Goal: Information Seeking & Learning: Find specific fact

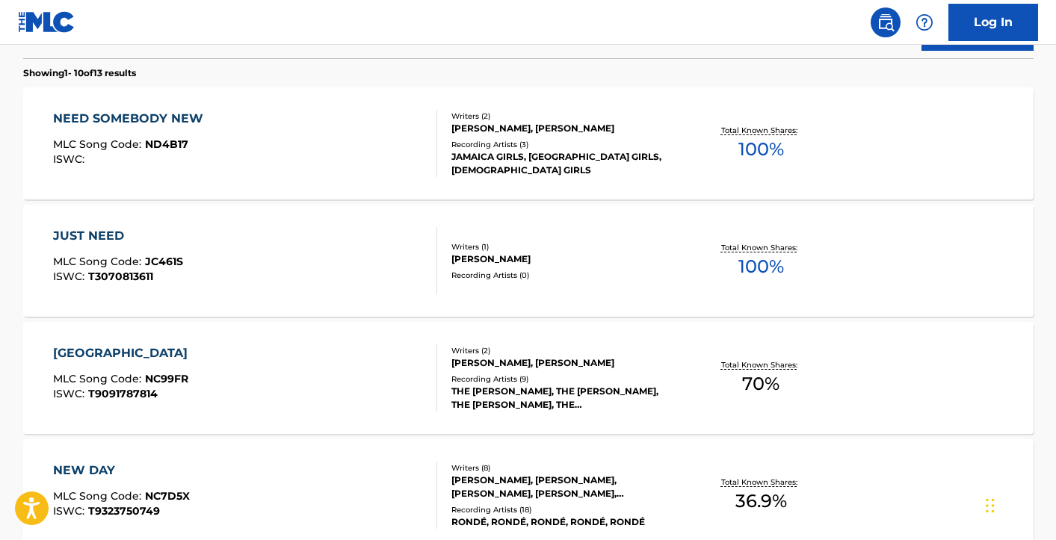
scroll to position [90, 0]
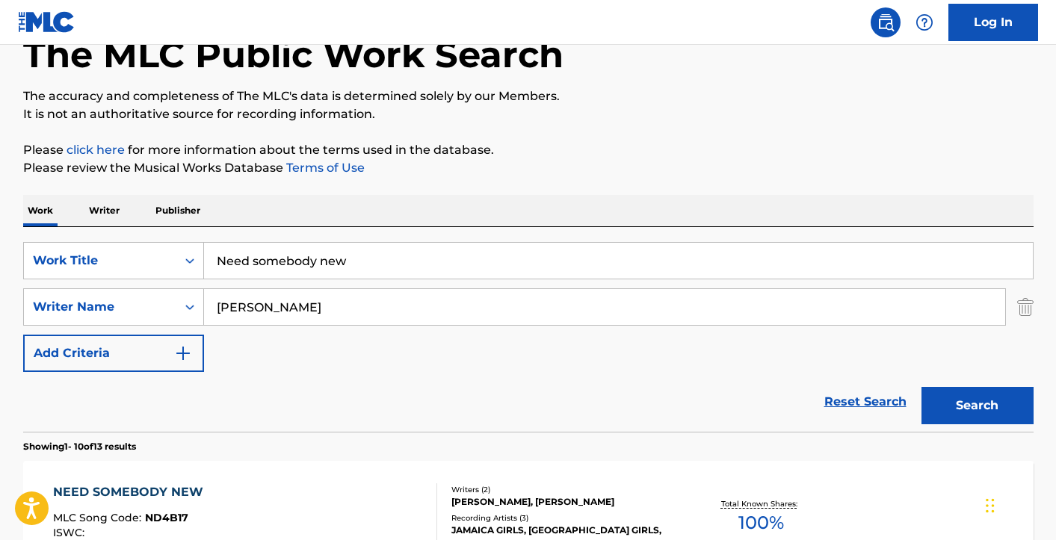
click at [327, 252] on input "Need somebody new" at bounding box center [618, 261] width 829 height 36
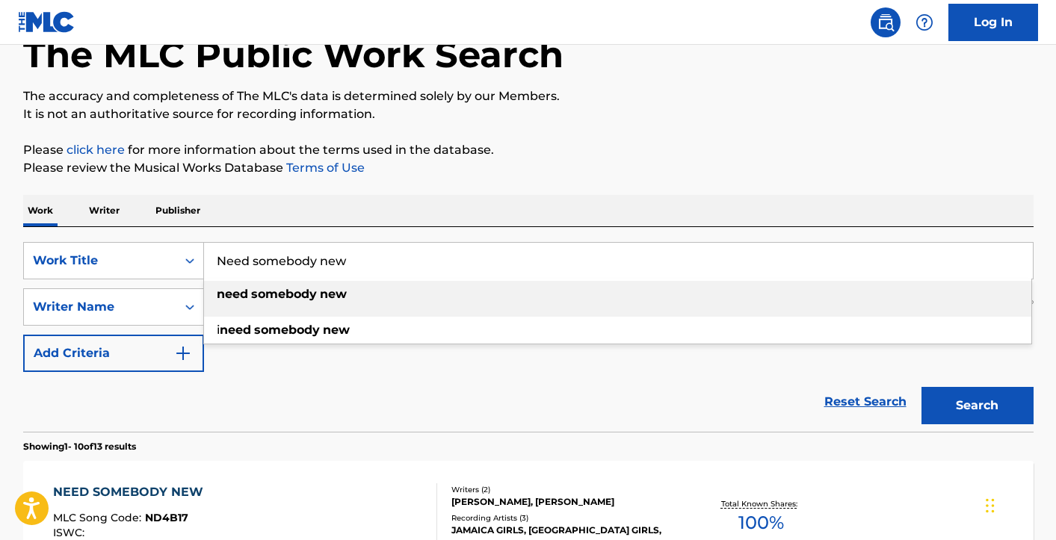
click at [327, 252] on input "Need somebody new" at bounding box center [618, 261] width 829 height 36
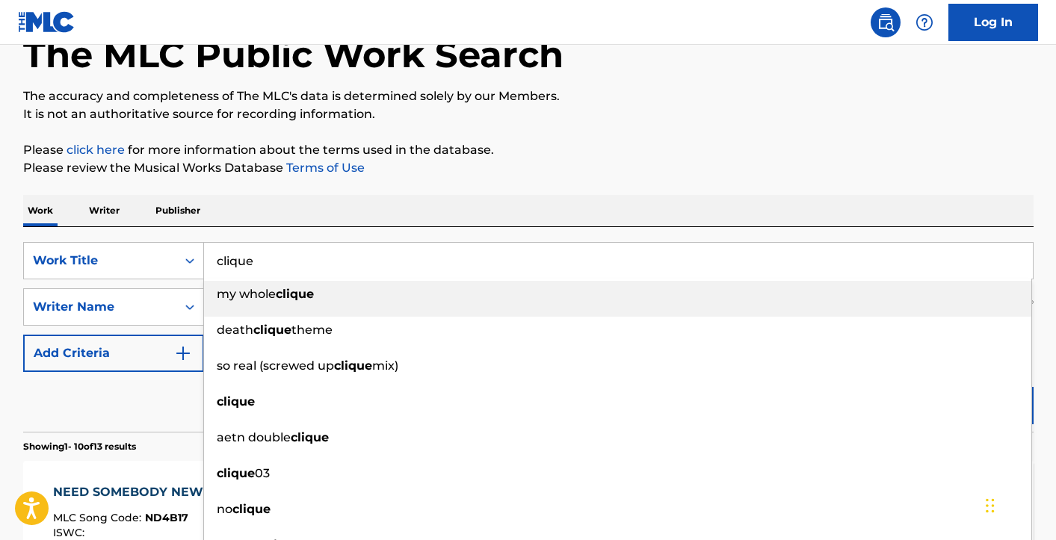
type input "clique"
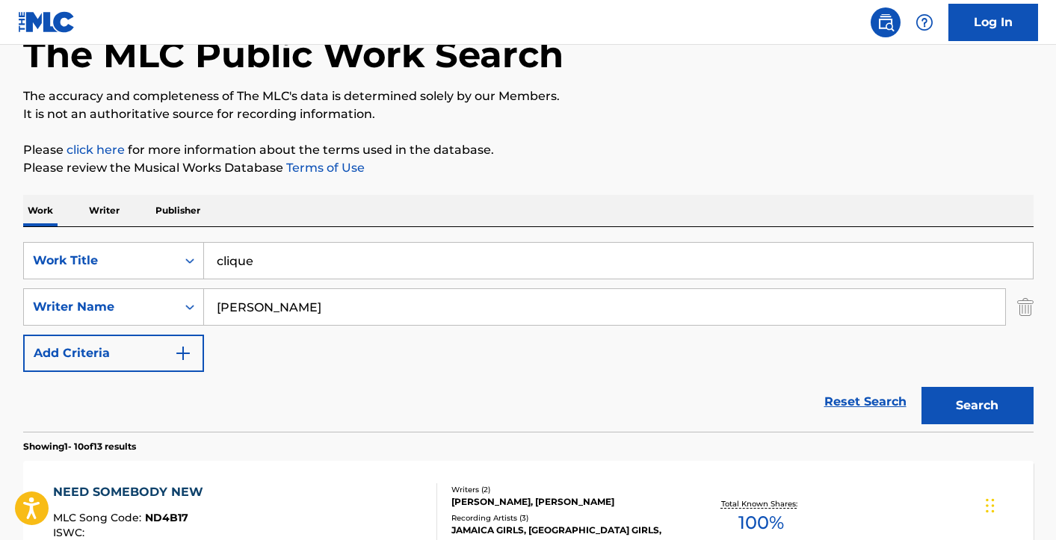
click at [596, 153] on p "Please click here for more information about the terms used in the database." at bounding box center [528, 150] width 1011 height 18
click at [338, 319] on input "[PERSON_NAME]" at bounding box center [604, 307] width 801 height 36
type input "boizeau"
click at [922, 387] on button "Search" at bounding box center [978, 405] width 112 height 37
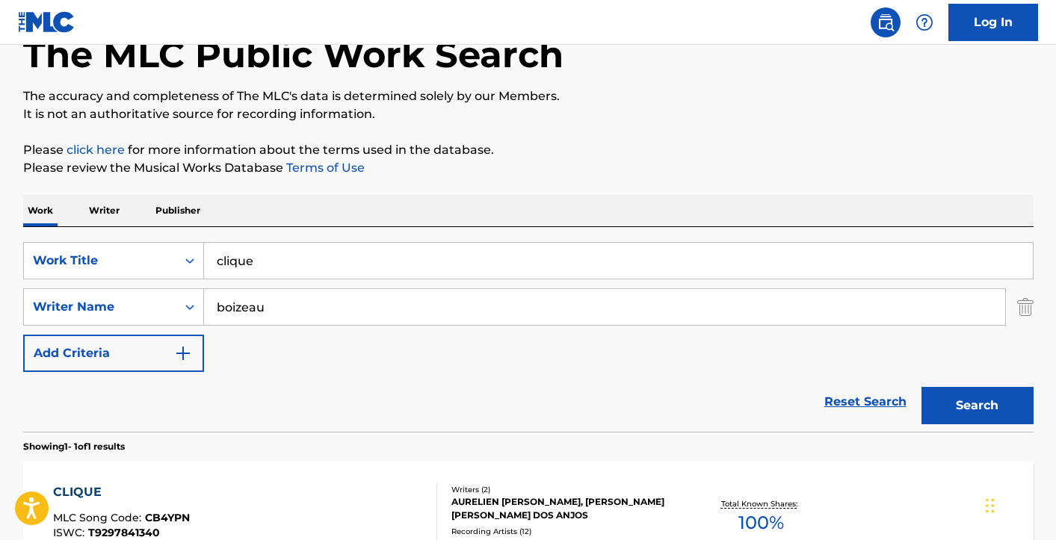
scroll to position [196, 0]
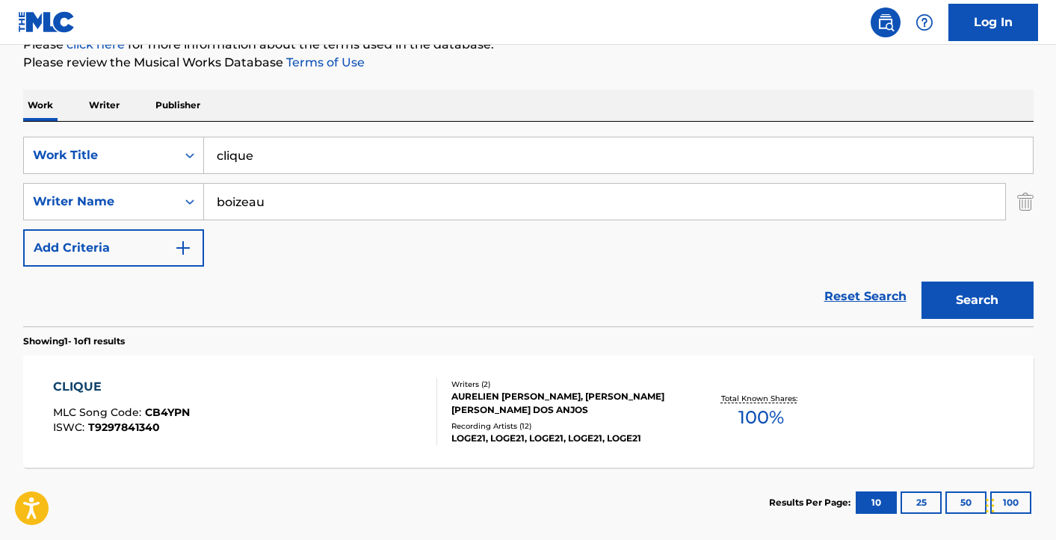
click at [508, 401] on div "AURELIEN [PERSON_NAME], [PERSON_NAME] [PERSON_NAME] DOS ANJOS" at bounding box center [565, 403] width 226 height 27
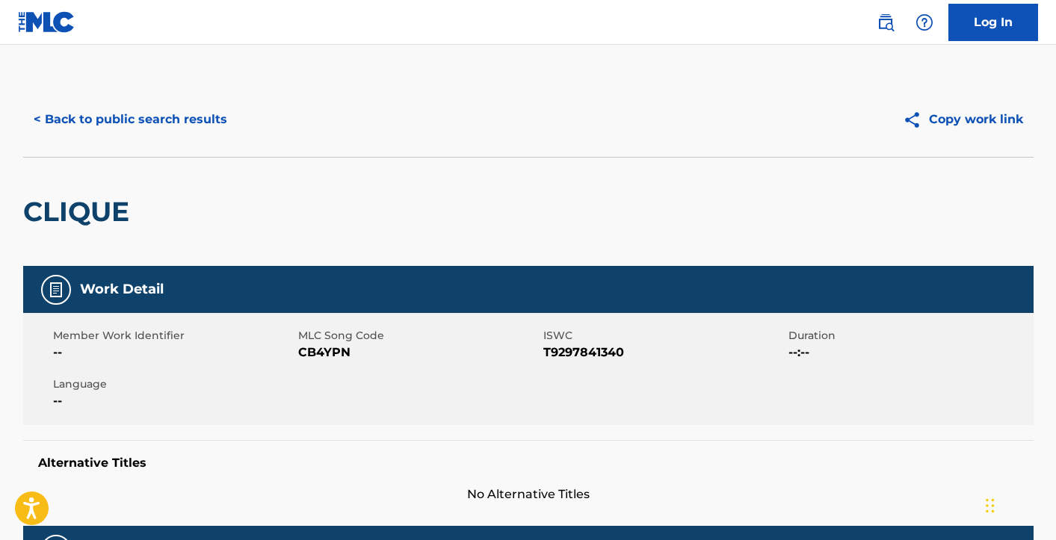
click at [170, 129] on button "< Back to public search results" at bounding box center [130, 119] width 215 height 37
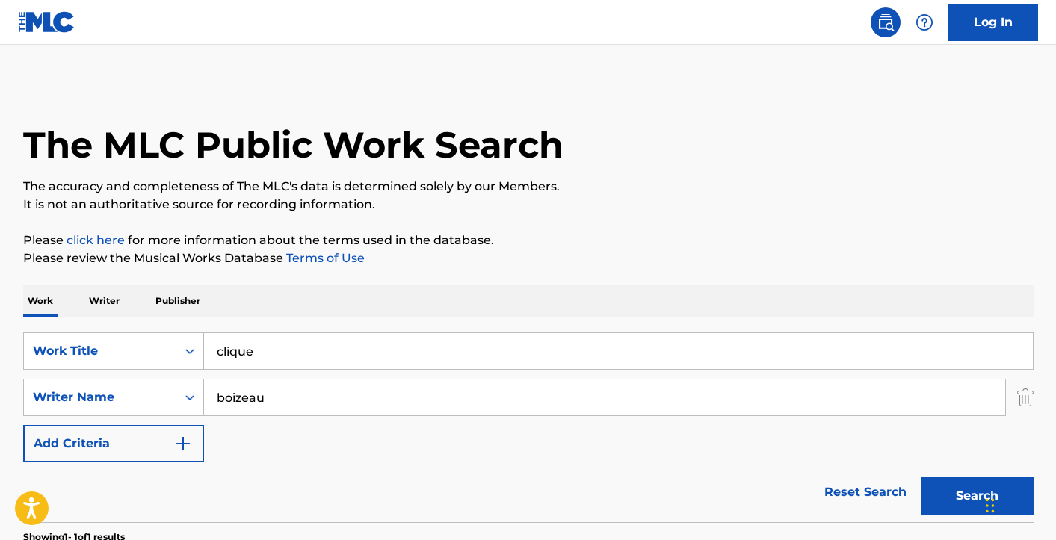
scroll to position [185, 0]
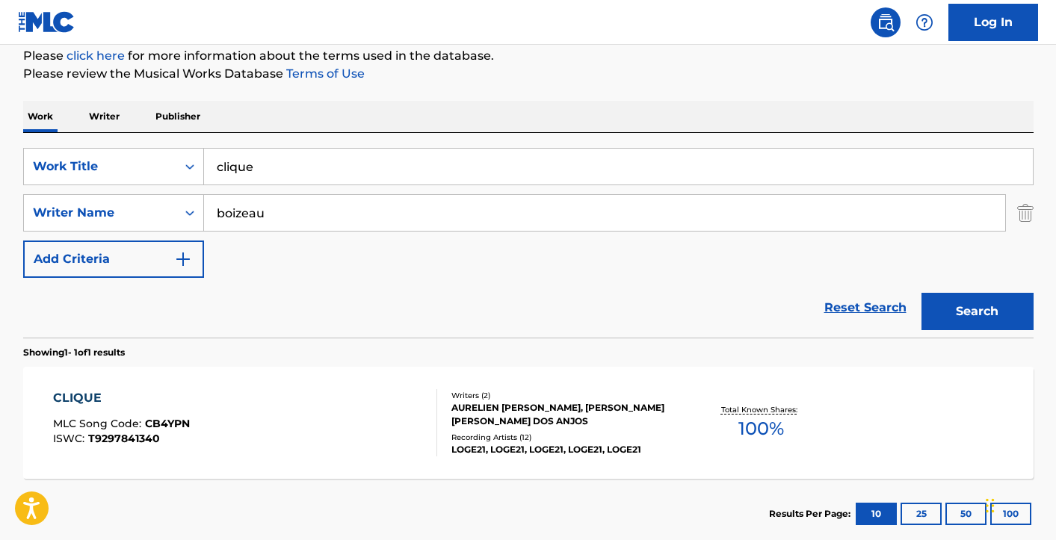
click at [306, 164] on input "clique" at bounding box center [618, 167] width 829 height 36
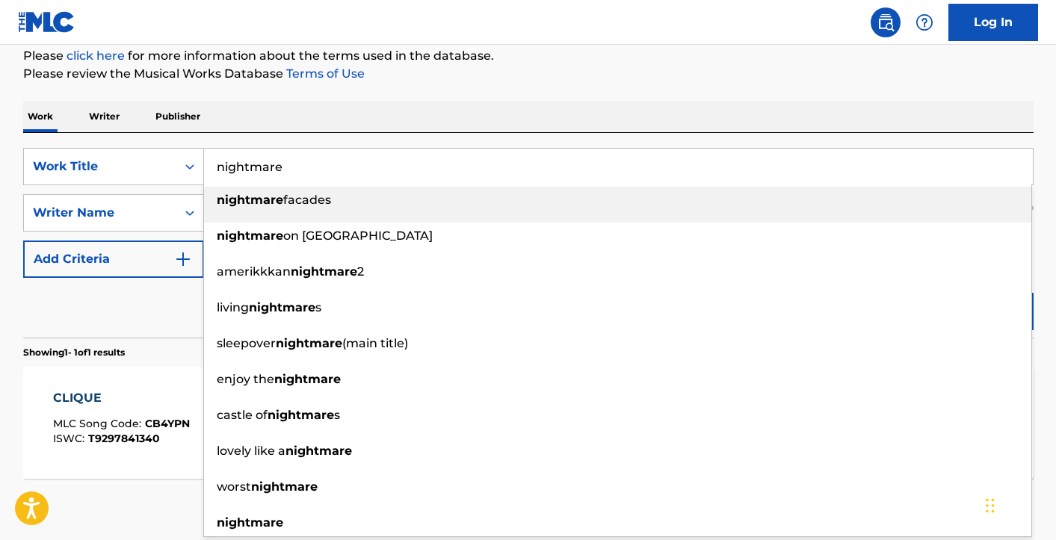
type input "nightmare"
click at [502, 115] on div "Work Writer Publisher" at bounding box center [528, 116] width 1011 height 31
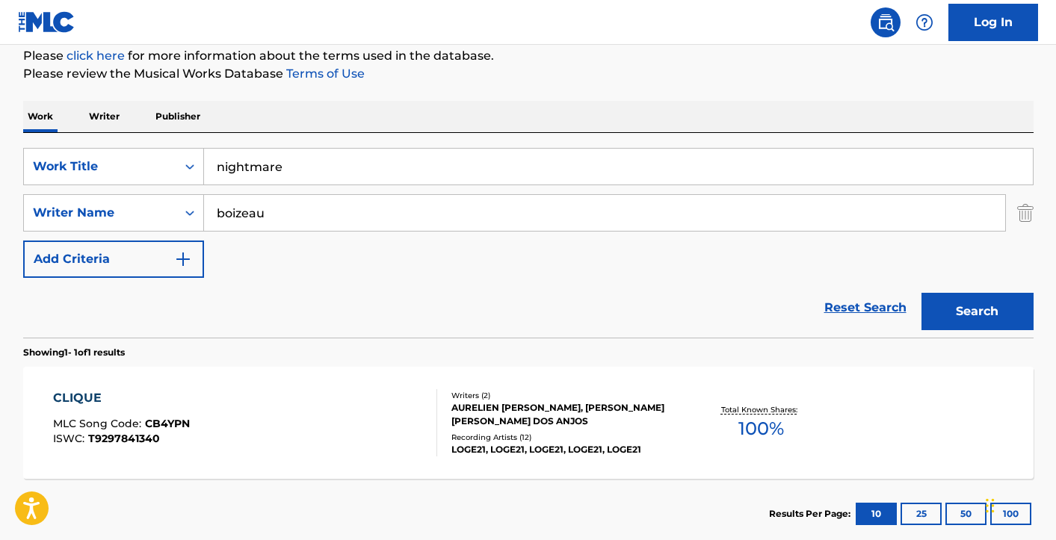
click at [340, 203] on input "boizeau" at bounding box center [604, 213] width 801 height 36
type input "piazza"
click at [922, 293] on button "Search" at bounding box center [978, 311] width 112 height 37
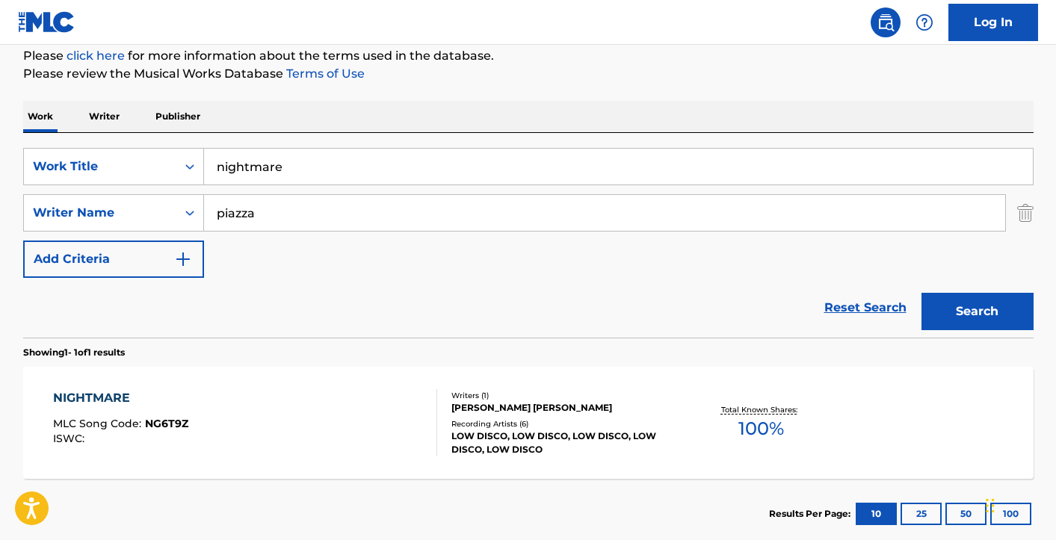
click at [535, 414] on div "Writers ( 1 ) [PERSON_NAME] [PERSON_NAME] Recording Artists ( 6 ) LOW DISCO, LO…" at bounding box center [557, 423] width 240 height 67
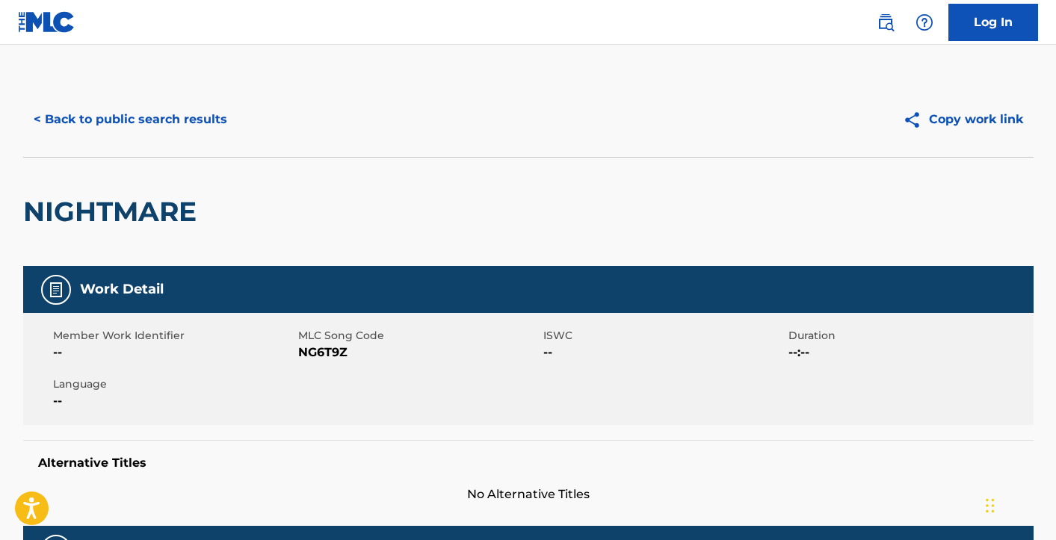
click at [162, 133] on button "< Back to public search results" at bounding box center [130, 119] width 215 height 37
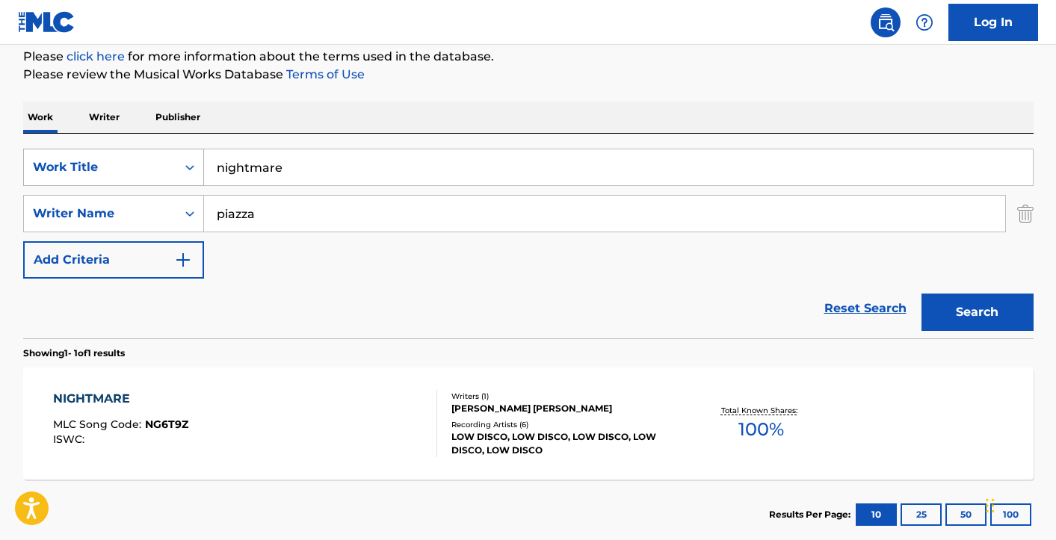
click at [167, 155] on div "Work Title" at bounding box center [100, 167] width 153 height 28
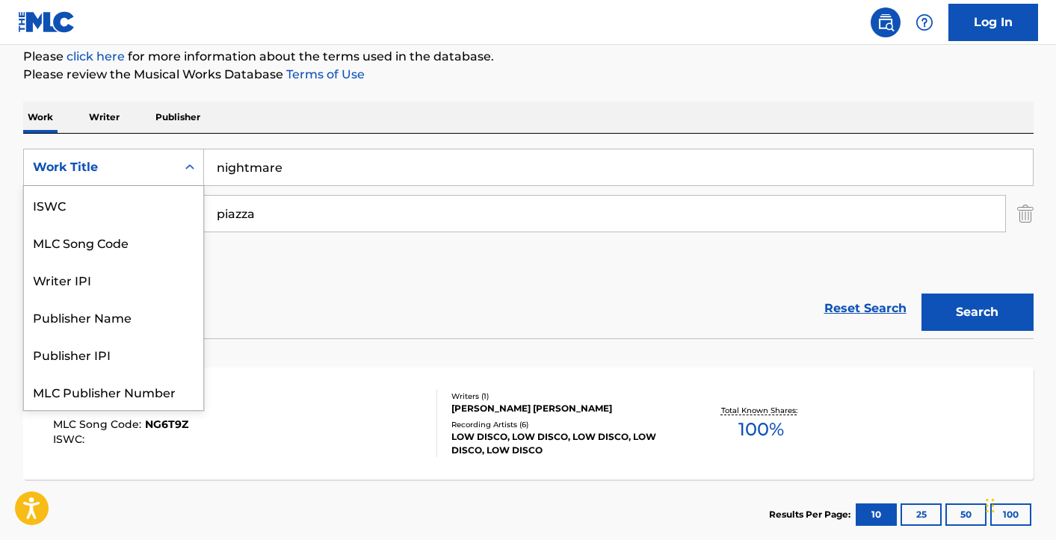
scroll to position [37, 0]
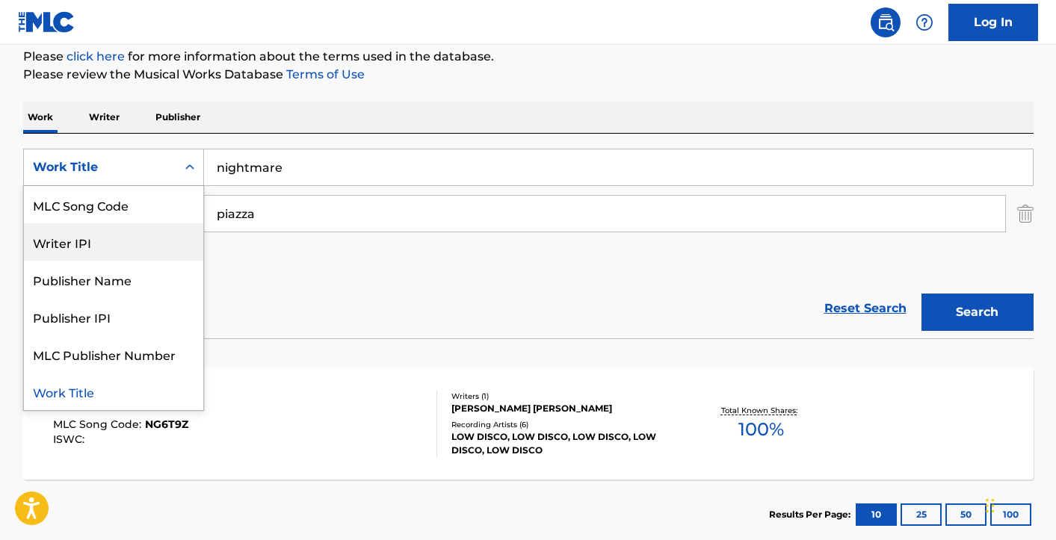
click at [92, 238] on div "Writer IPI" at bounding box center [113, 242] width 179 height 37
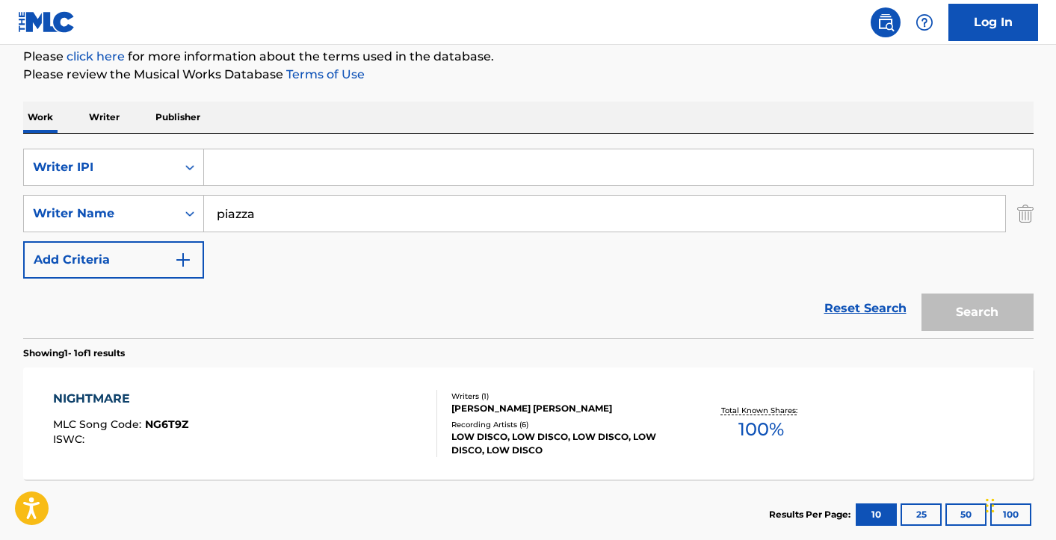
click at [287, 178] on input "Search Form" at bounding box center [618, 168] width 829 height 36
paste input "00800160599"
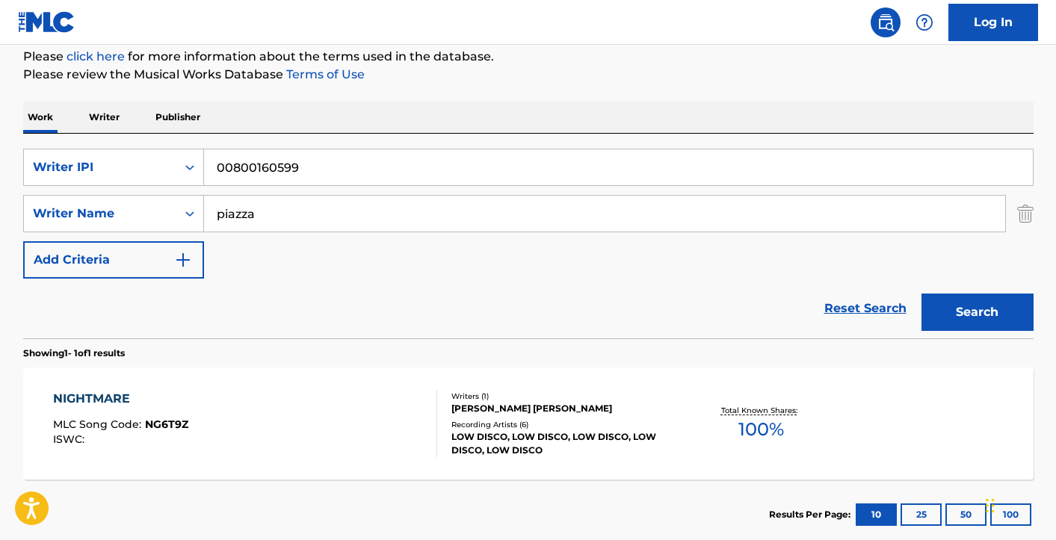
click at [1026, 211] on img "Search Form" at bounding box center [1025, 213] width 16 height 37
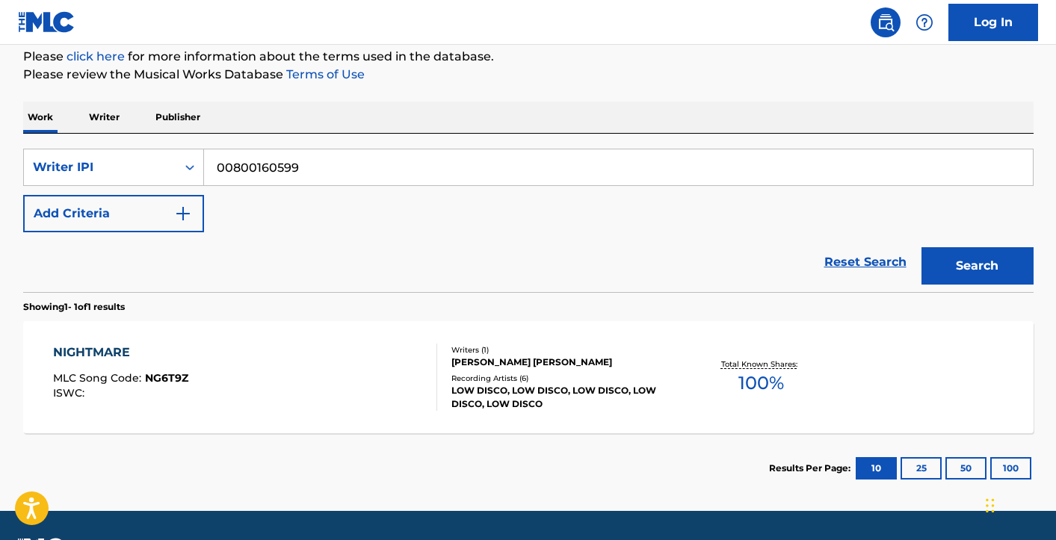
click at [975, 269] on button "Search" at bounding box center [978, 265] width 112 height 37
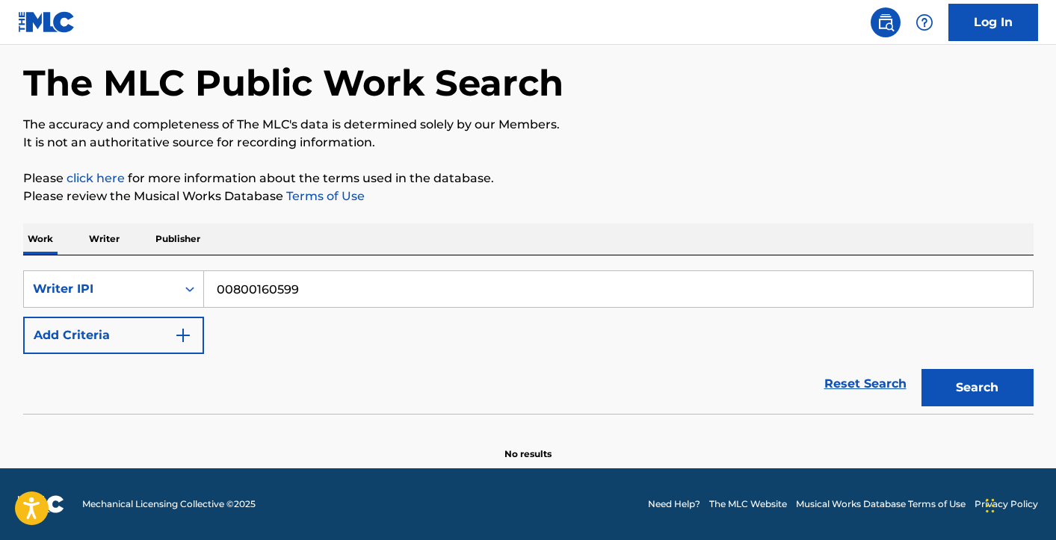
click at [392, 286] on input "00800160599" at bounding box center [618, 289] width 829 height 36
paste input "10043222268"
click at [938, 394] on button "Search" at bounding box center [978, 387] width 112 height 37
click at [215, 289] on input "10043222268" at bounding box center [618, 289] width 829 height 36
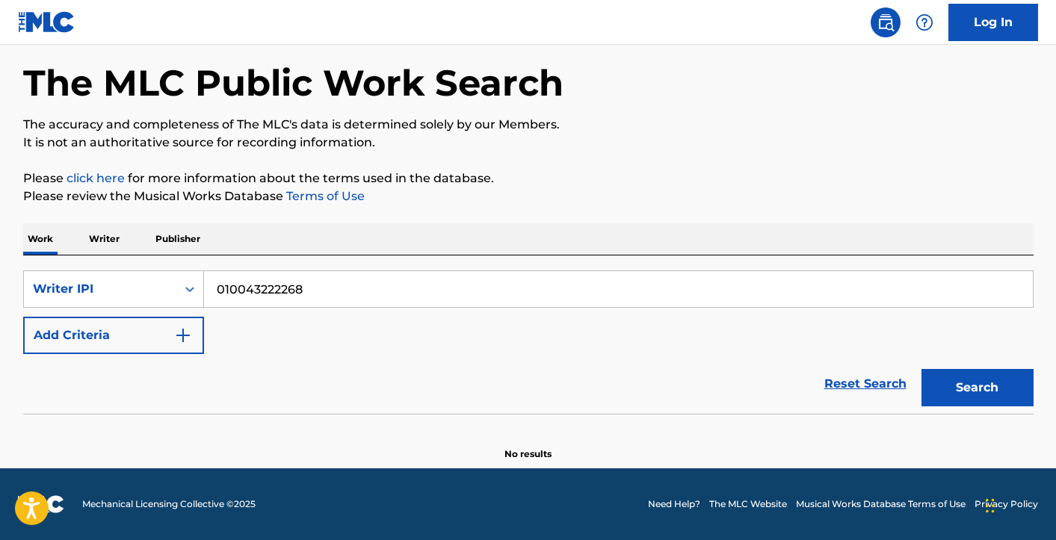
click at [1002, 383] on button "Search" at bounding box center [978, 387] width 112 height 37
click at [307, 295] on input "010043222268" at bounding box center [618, 289] width 829 height 36
paste input "65198840"
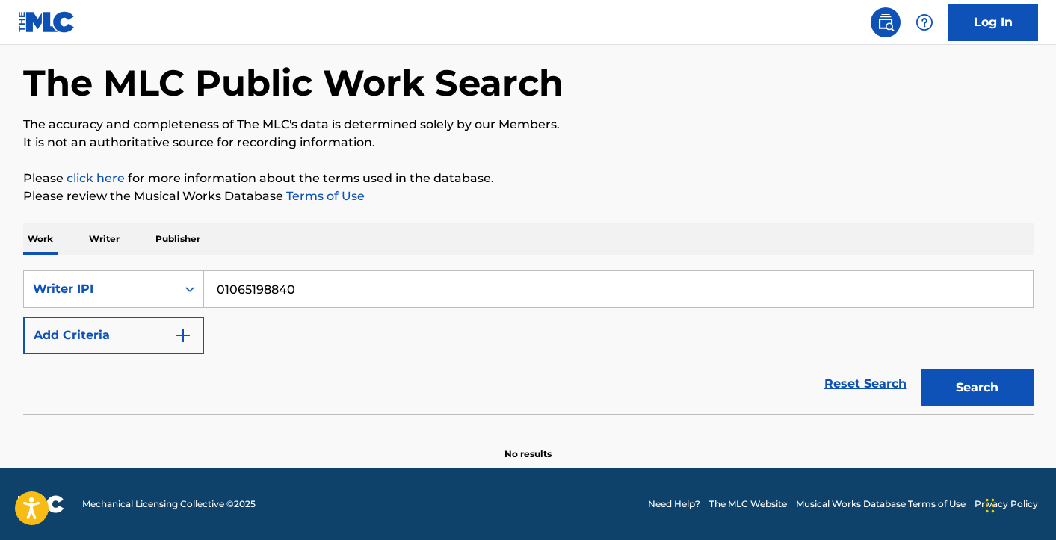
type input "01065198840"
click at [997, 388] on button "Search" at bounding box center [978, 387] width 112 height 37
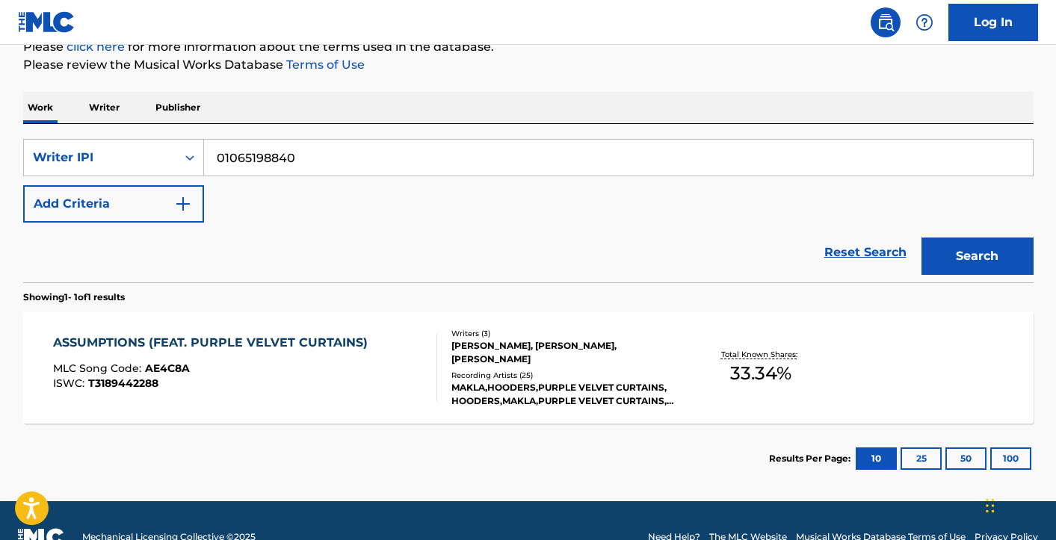
scroll to position [194, 0]
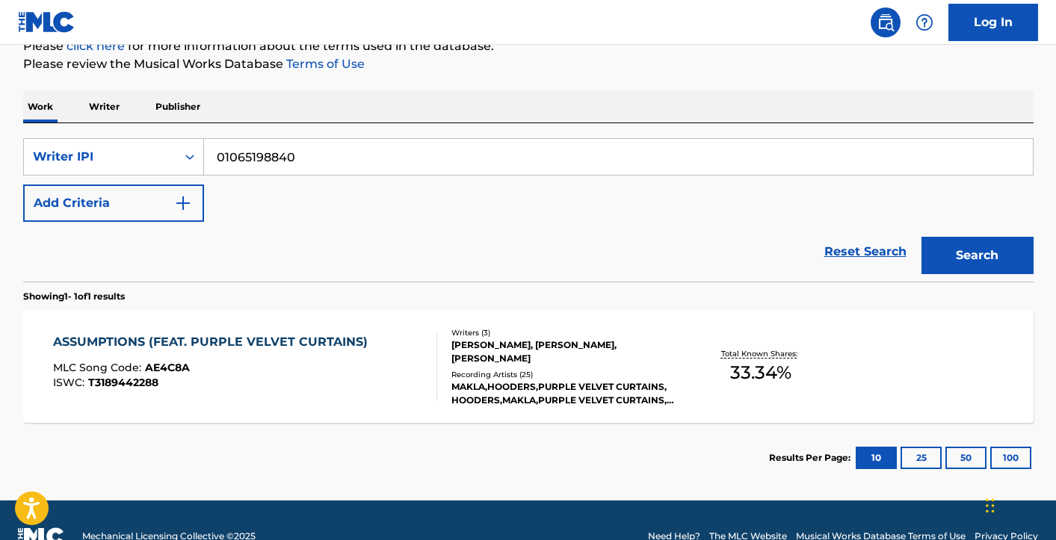
click at [544, 363] on div "[PERSON_NAME], [PERSON_NAME], [PERSON_NAME]" at bounding box center [565, 352] width 226 height 27
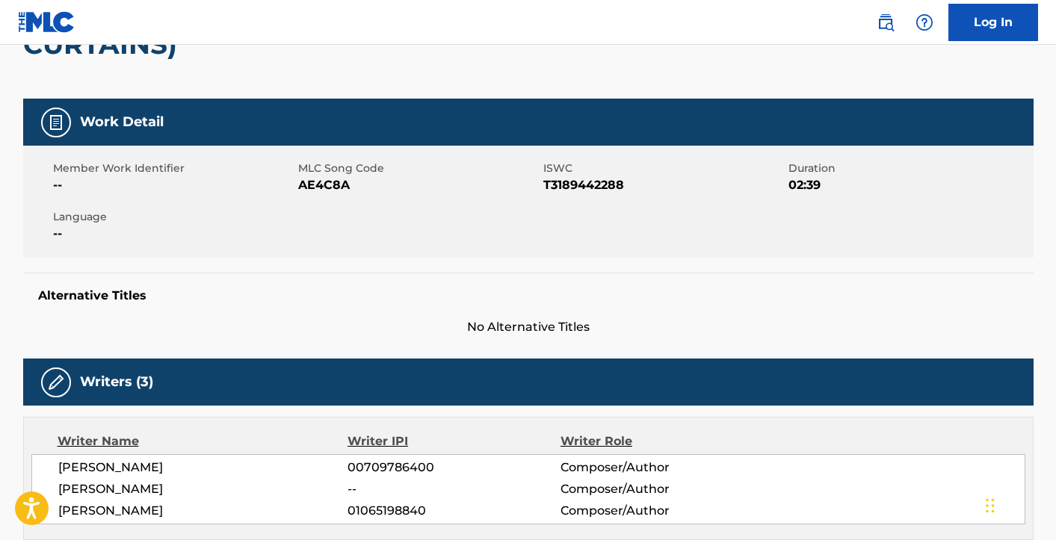
scroll to position [1, 0]
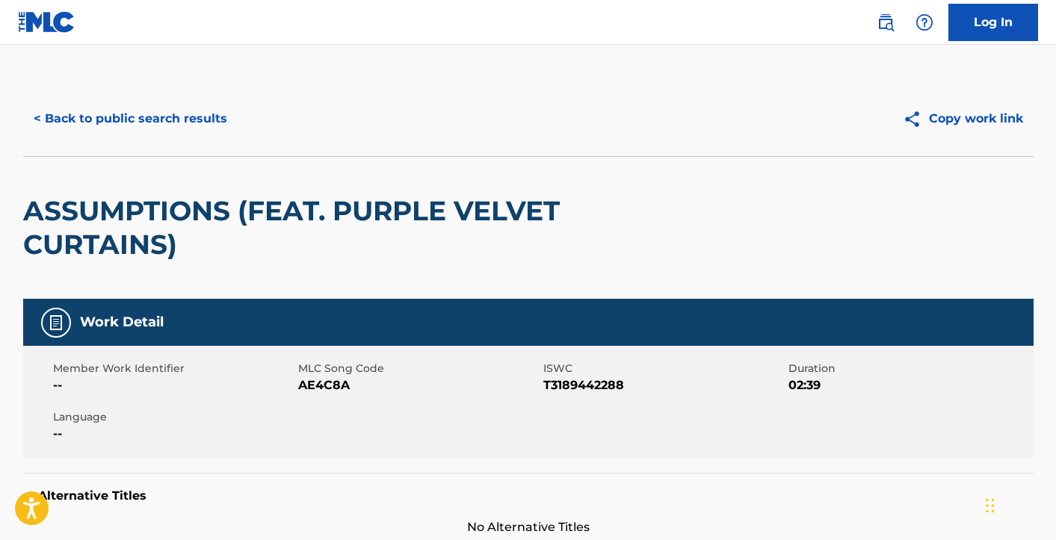
click at [195, 120] on button "< Back to public search results" at bounding box center [130, 118] width 215 height 37
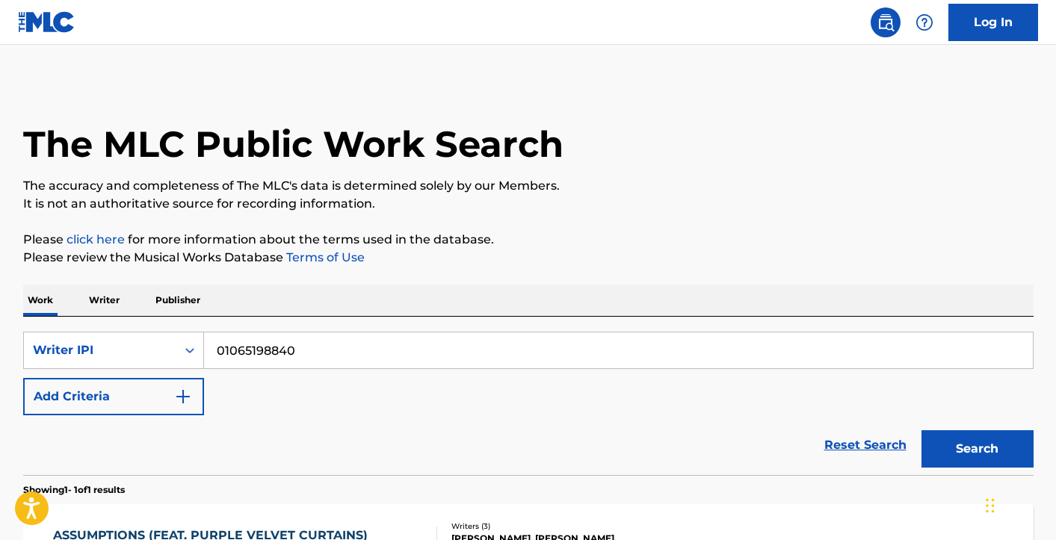
scroll to position [188, 0]
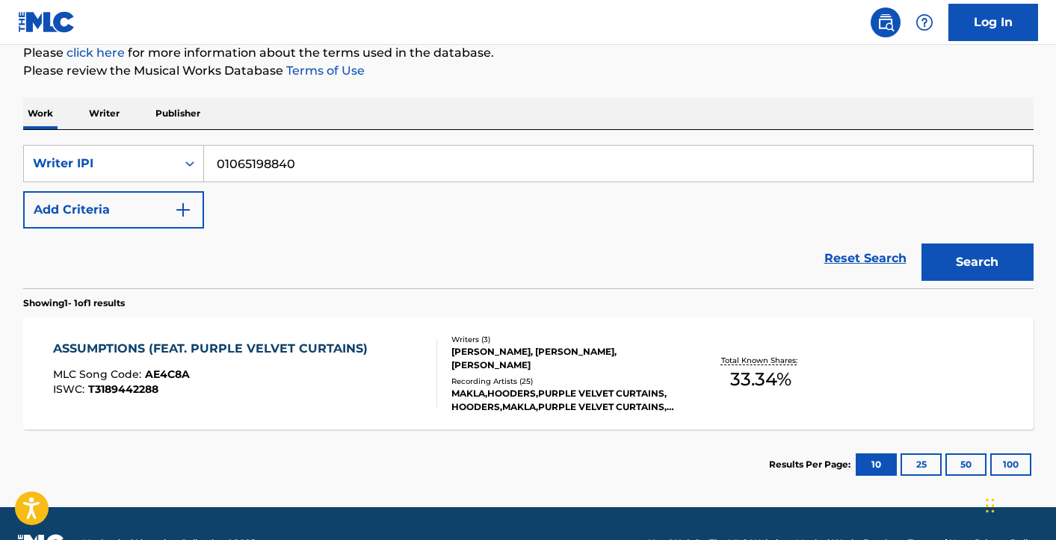
click at [299, 168] on input "01065198840" at bounding box center [618, 164] width 829 height 36
paste input "201105"
type input "01065201105"
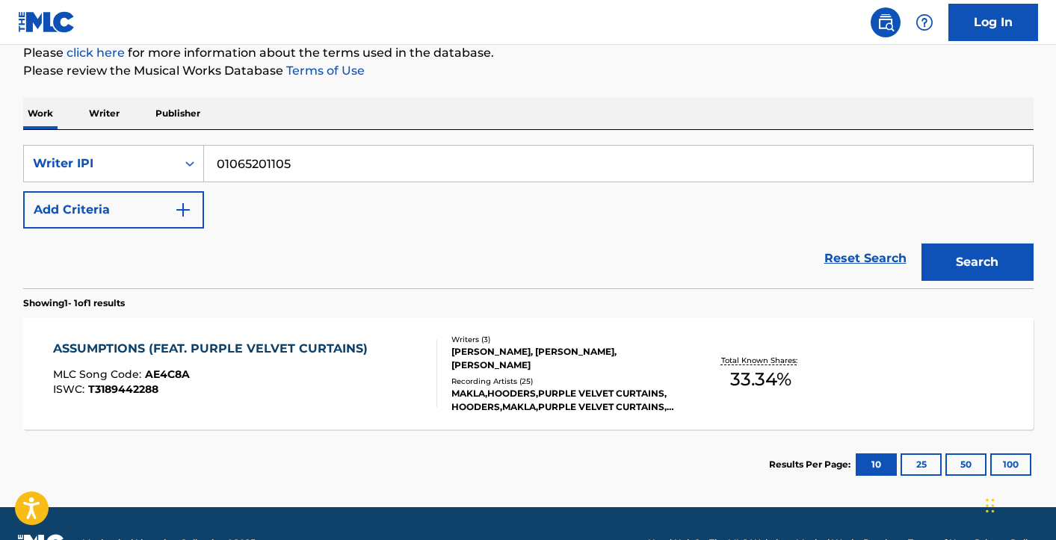
click at [996, 276] on button "Search" at bounding box center [978, 262] width 112 height 37
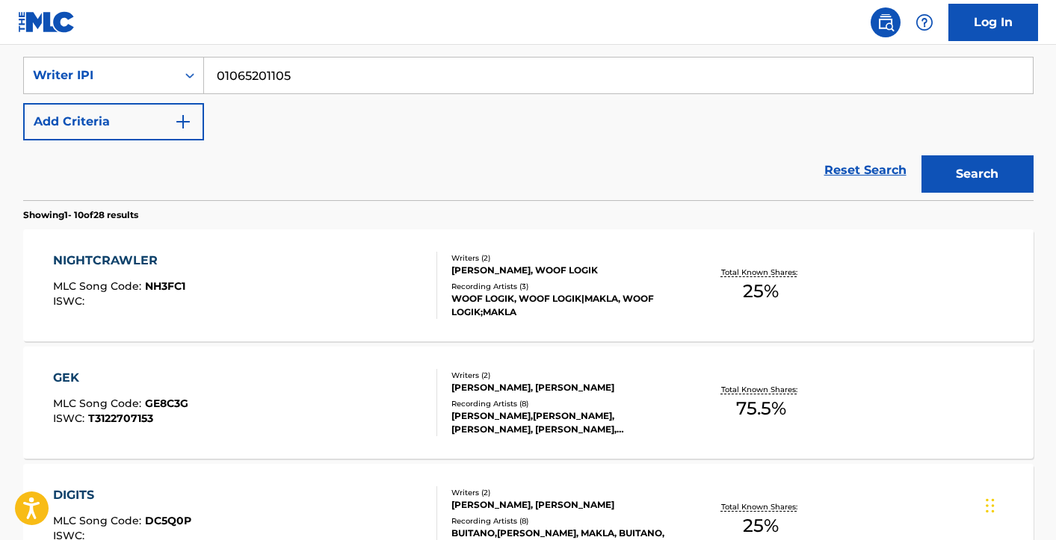
scroll to position [280, 0]
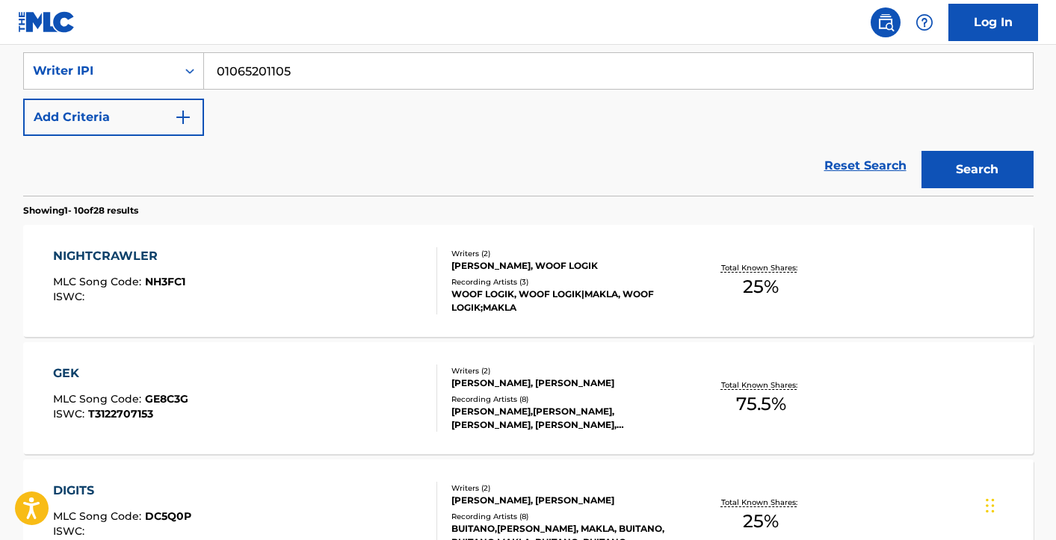
click at [514, 280] on div "Recording Artists ( 3 )" at bounding box center [565, 282] width 226 height 11
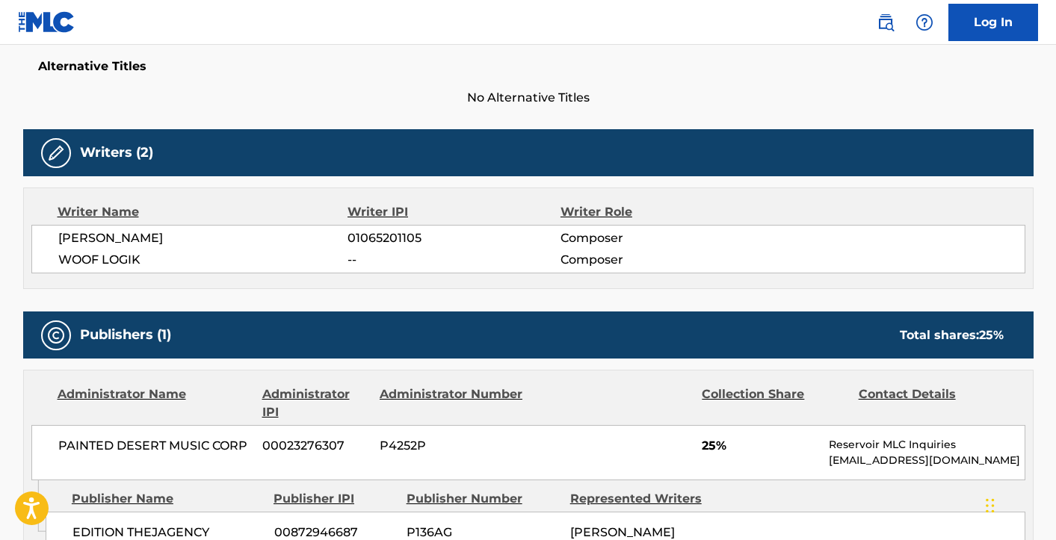
scroll to position [416, 0]
